Goal: Use online tool/utility: Utilize a website feature to perform a specific function

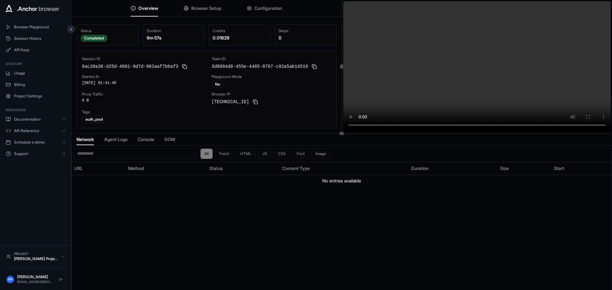
drag, startPoint x: 224, startPoint y: 6, endPoint x: 218, endPoint y: 11, distance: 7.7
click at [223, 7] on div "Overview Browser Setup Configuration" at bounding box center [206, 8] width 270 height 17
click at [206, 12] on button "Browser Setup" at bounding box center [203, 8] width 38 height 14
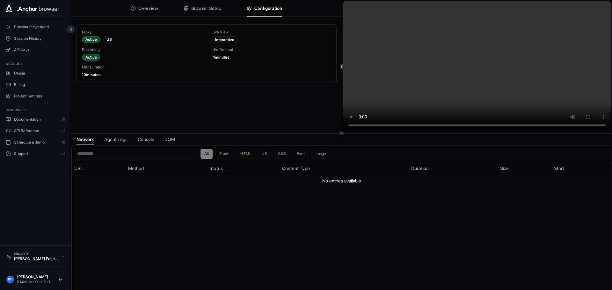
click at [262, 10] on span "Configuration" at bounding box center [268, 8] width 28 height 6
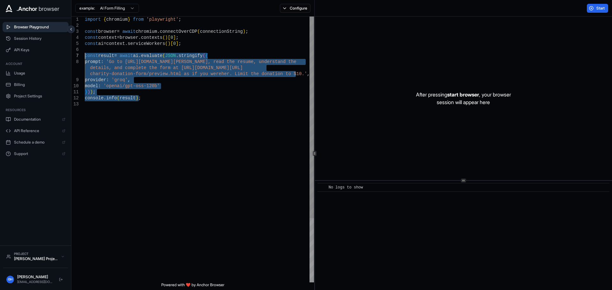
drag, startPoint x: 160, startPoint y: 172, endPoint x: 68, endPoint y: 57, distance: 147.6
click at [85, 57] on div "import { chromium } from 'playwright' ; const browser = await chromium . connec…" at bounding box center [199, 192] width 229 height 351
type textarea "**********"
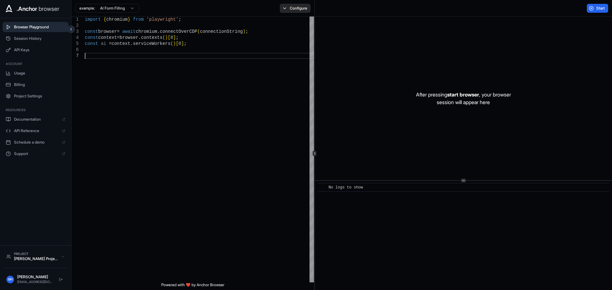
click at [293, 6] on button "Configure" at bounding box center [295, 8] width 31 height 9
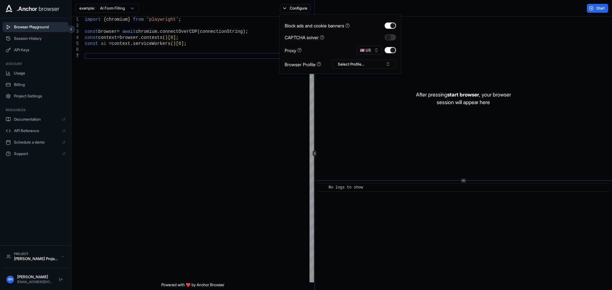
drag, startPoint x: 590, startPoint y: 9, endPoint x: 569, endPoint y: 6, distance: 20.3
click at [590, 9] on button "Start" at bounding box center [597, 8] width 21 height 9
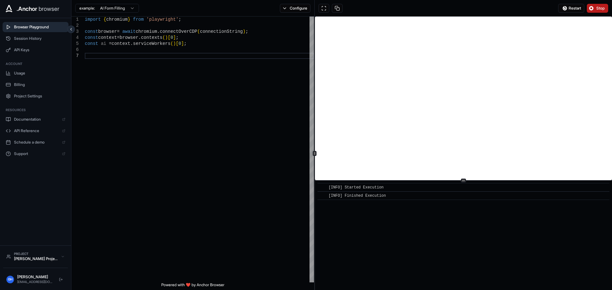
click at [589, 6] on button "Stop" at bounding box center [597, 8] width 21 height 9
